Goal: Navigation & Orientation: Find specific page/section

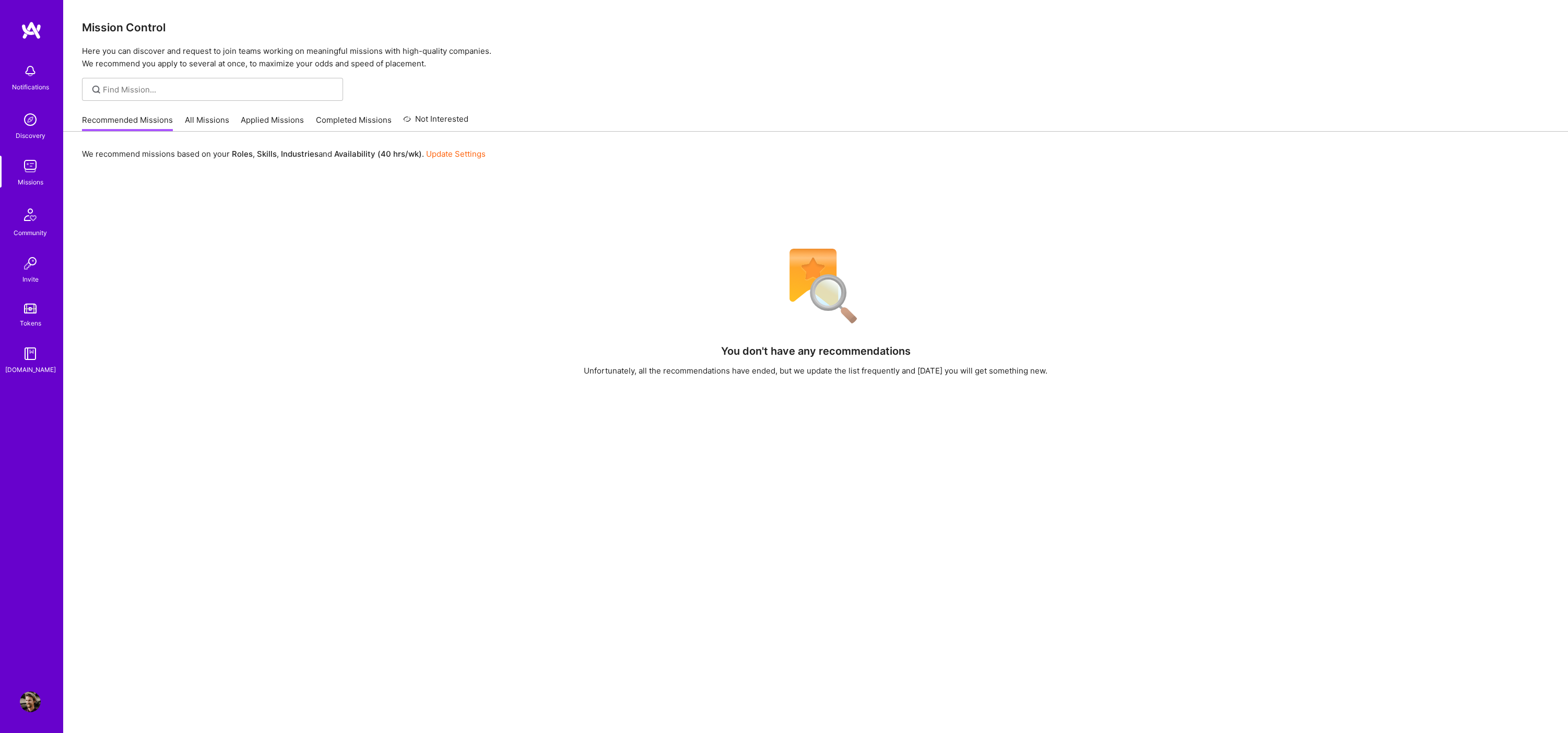
click at [205, 126] on link "All Missions" at bounding box center [207, 123] width 44 height 17
